Goal: Register for event/course

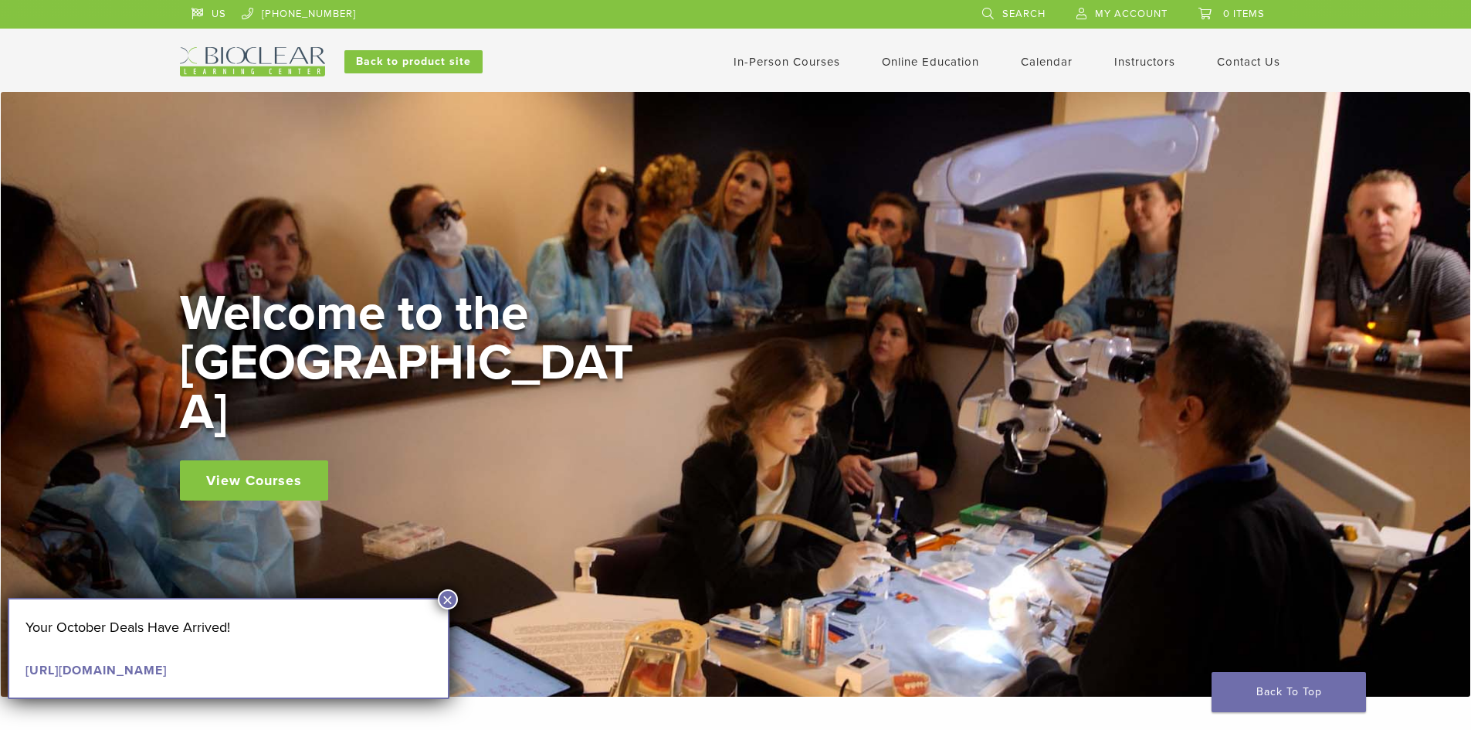
click at [248, 462] on link "View Courses" at bounding box center [254, 480] width 148 height 40
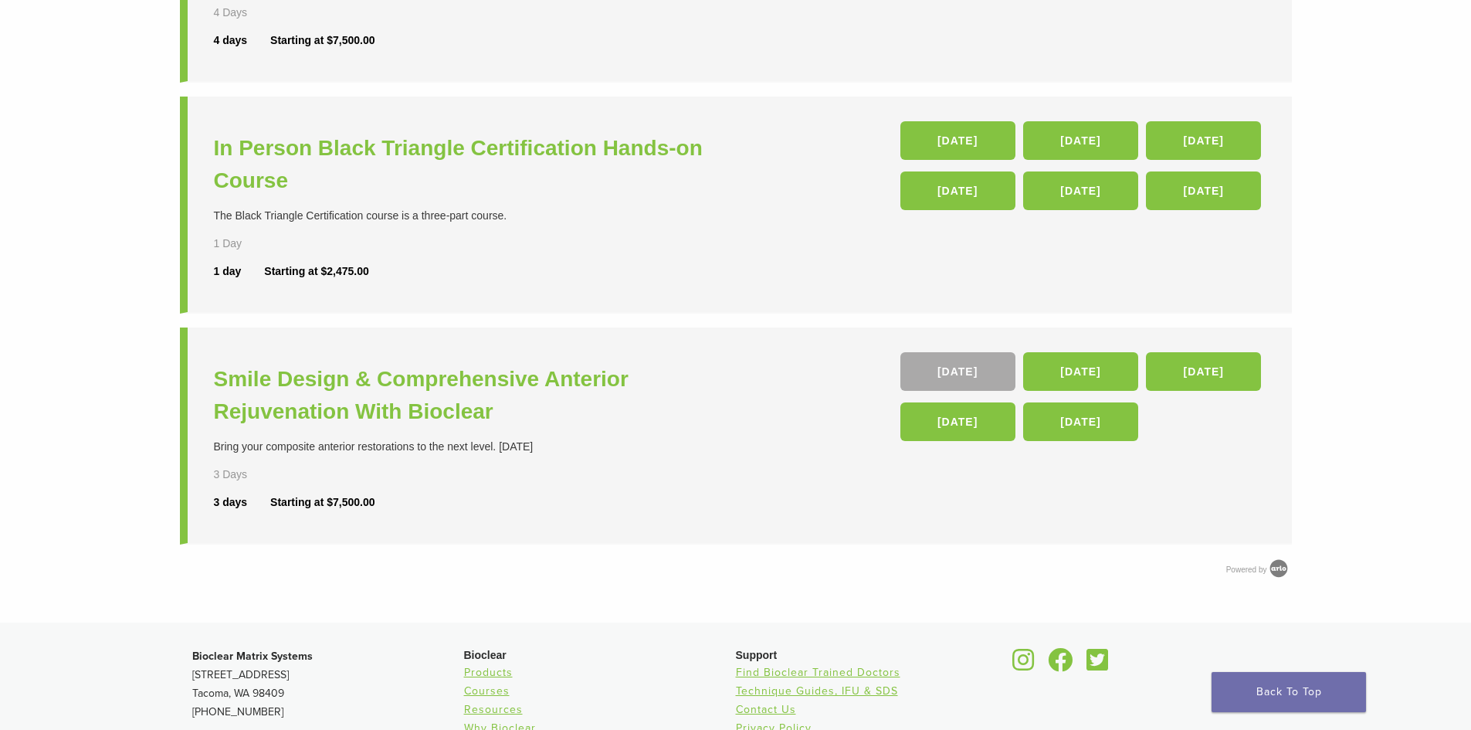
scroll to position [540, 0]
click at [547, 380] on h3 "Smile Design & Comprehensive Anterior Rejuvenation With Bioclear" at bounding box center [477, 394] width 526 height 65
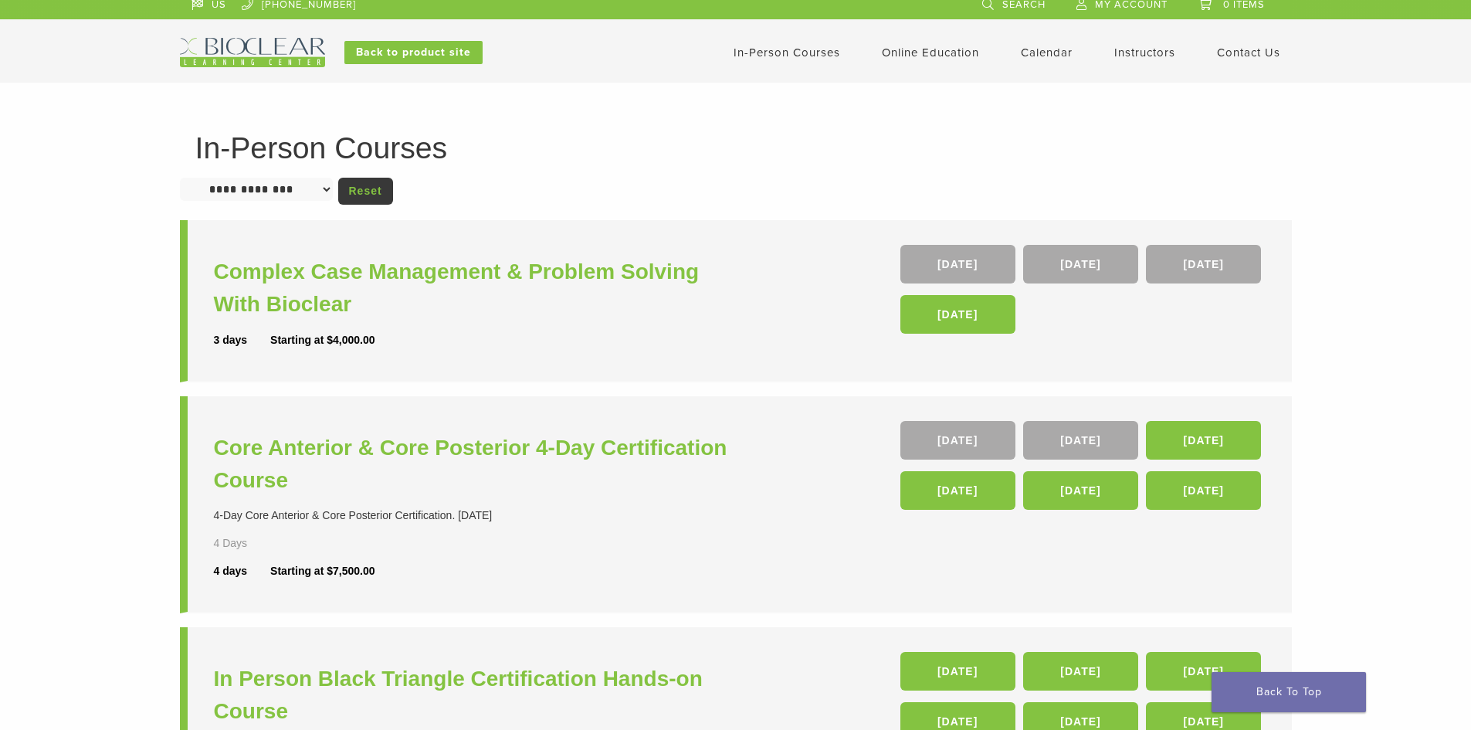
scroll to position [0, 0]
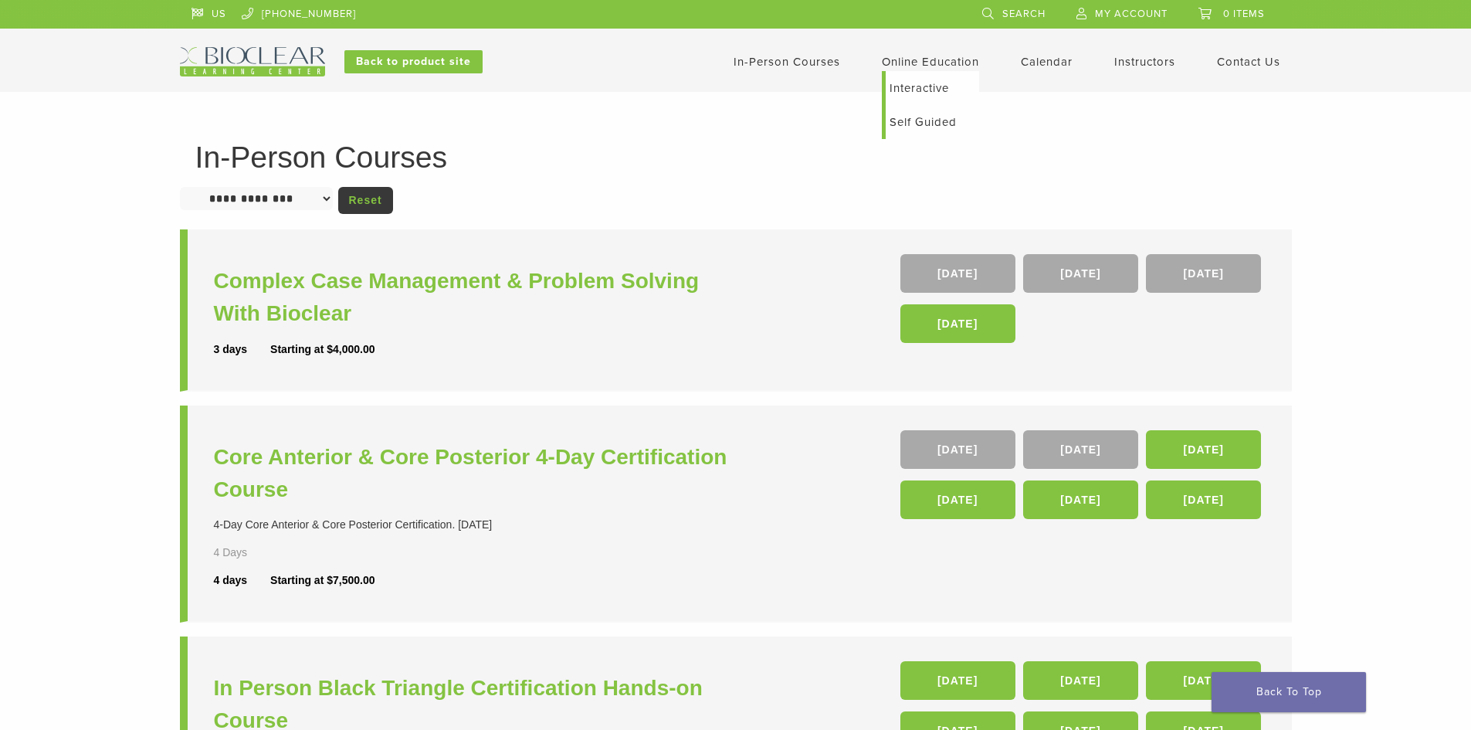
click at [925, 63] on link "Online Education" at bounding box center [930, 62] width 97 height 14
click at [927, 123] on link "Self Guided" at bounding box center [931, 122] width 93 height 34
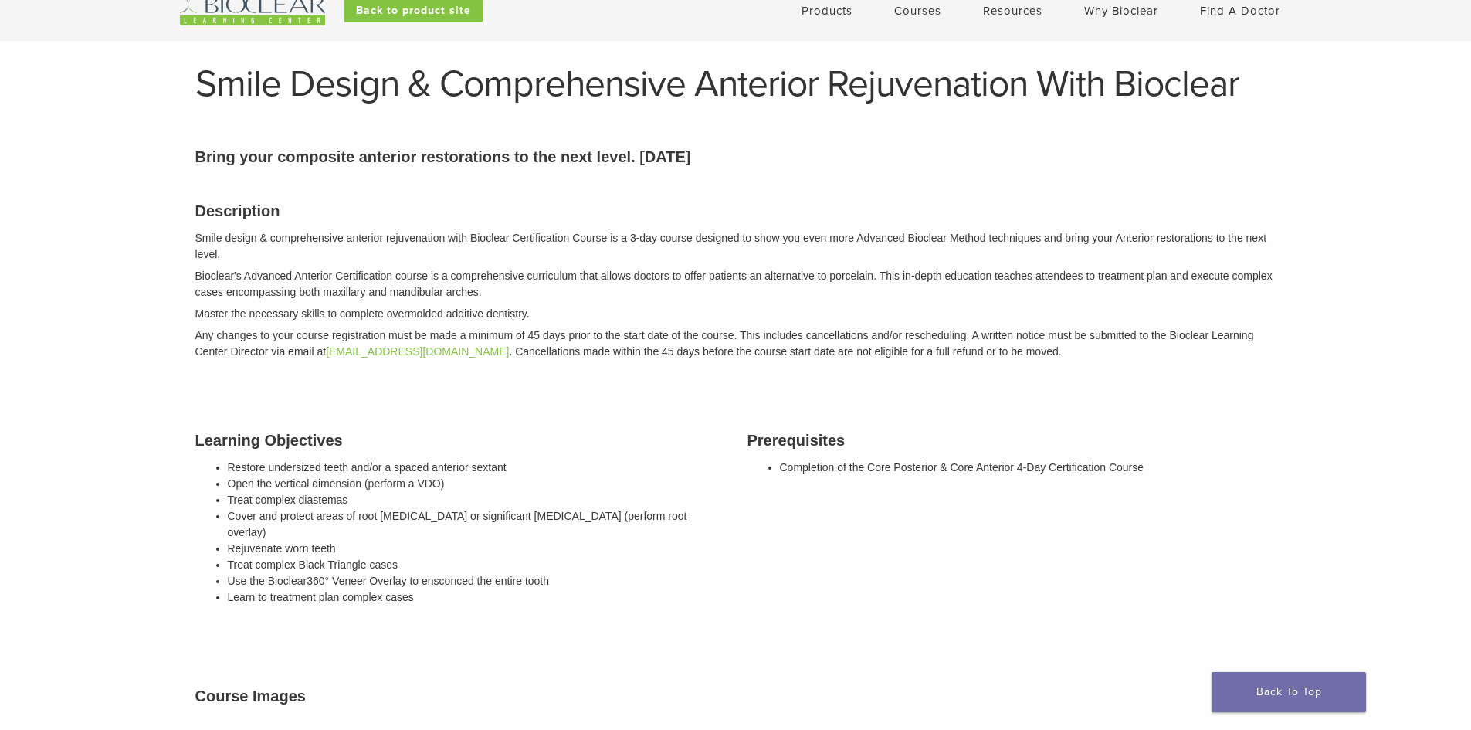
scroll to position [77, 0]
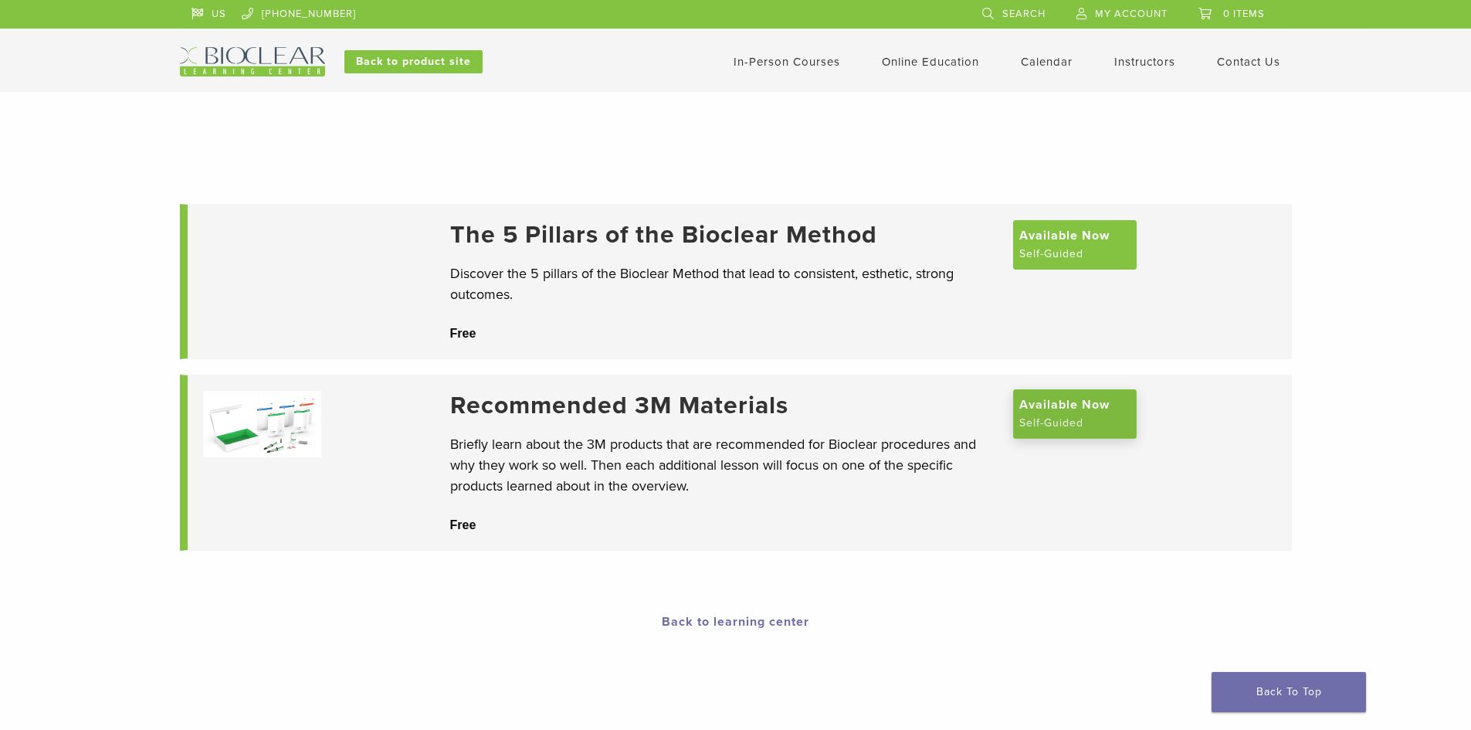
click at [1074, 414] on span "Available Now" at bounding box center [1064, 404] width 90 height 19
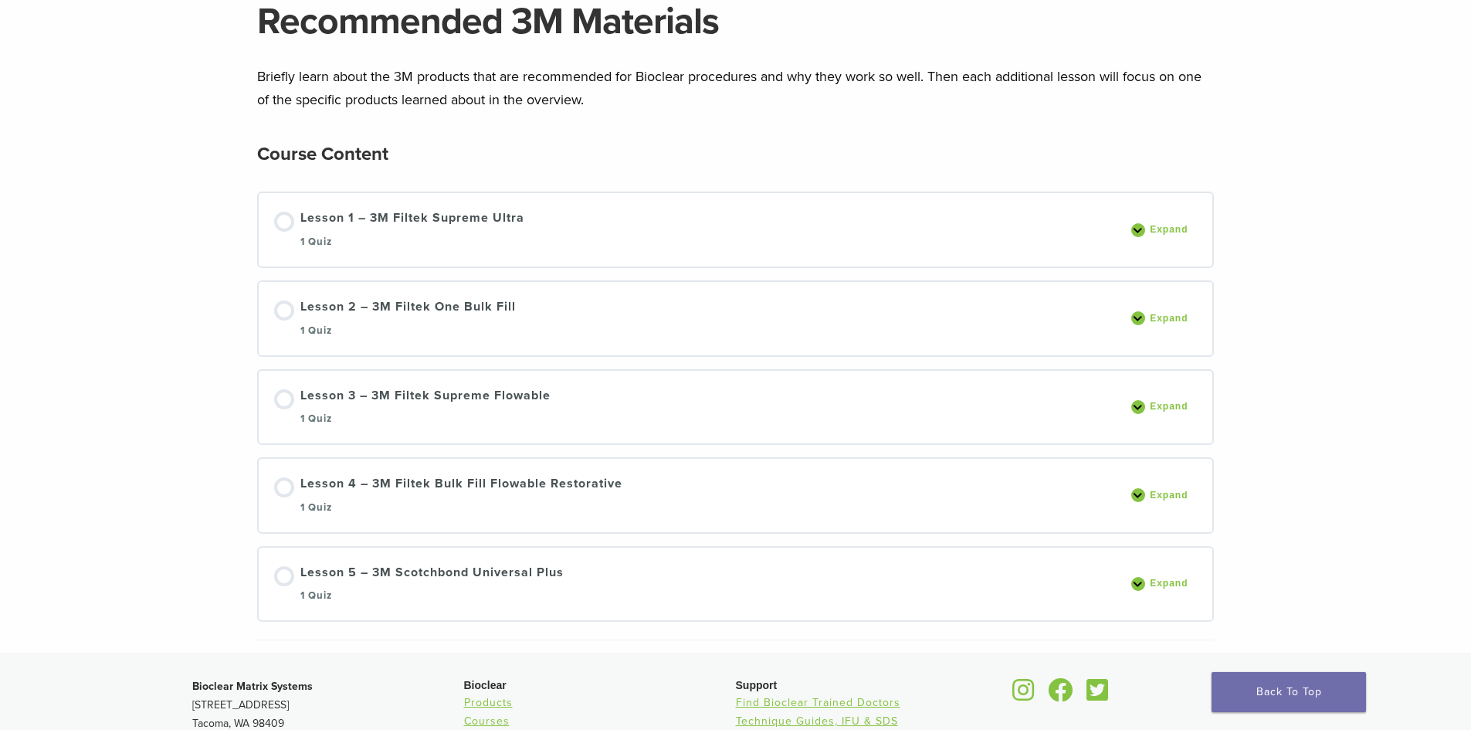
scroll to position [154, 0]
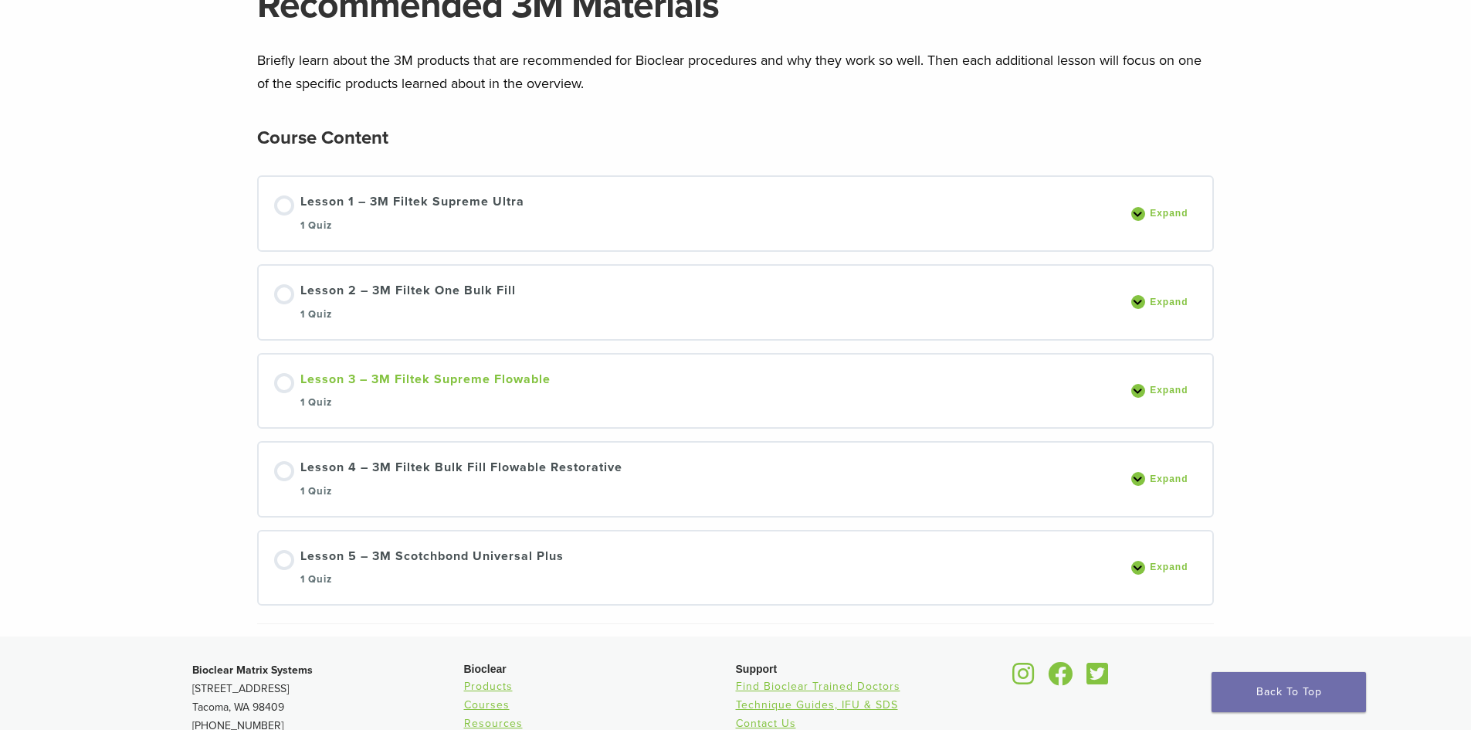
click at [506, 385] on div "Lesson 3 – 3M Filtek Supreme Flowable 1 Quiz" at bounding box center [425, 391] width 250 height 42
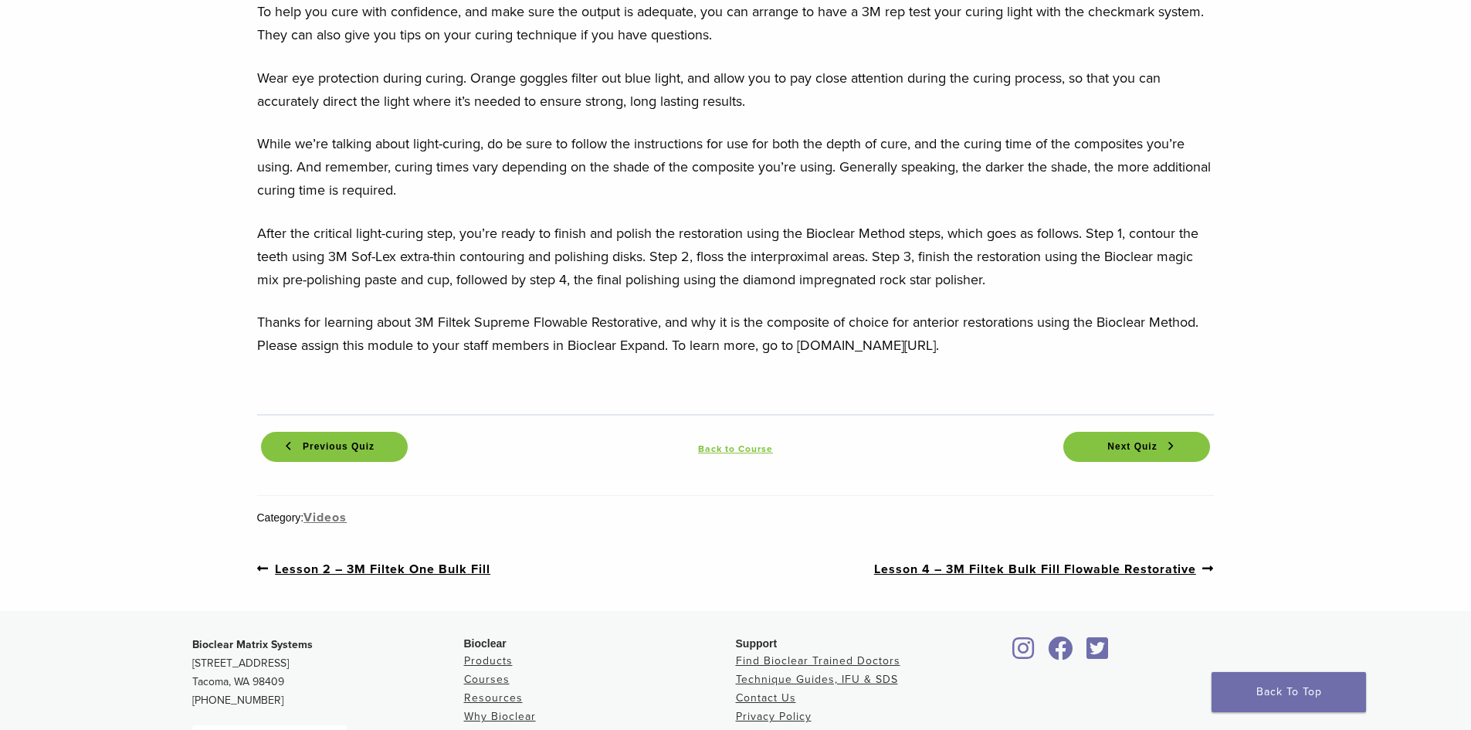
scroll to position [5472, 0]
